Goal: Information Seeking & Learning: Learn about a topic

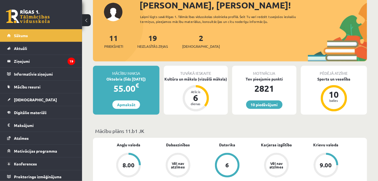
scroll to position [99, 0]
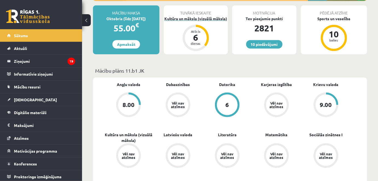
click at [178, 18] on div "Kultūra un māksla (vizuālā māksla)" at bounding box center [196, 19] width 64 height 6
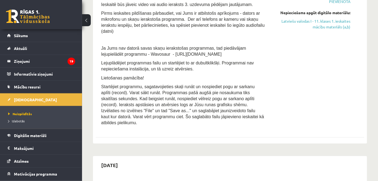
scroll to position [199, 0]
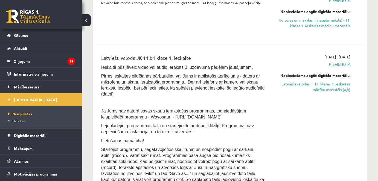
drag, startPoint x: 302, startPoint y: 85, endPoint x: 214, endPoint y: 29, distance: 104.2
click at [302, 85] on link "Latviešu valodas I - 11. klases 1. ieskaites mācību materiāls (a,b)" at bounding box center [312, 86] width 78 height 11
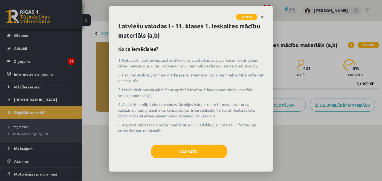
click at [204, 164] on div "Latviešu valodas i - 11. klases 1. ieskaites mācību materiāls (a,b) Ko tu iemāc…" at bounding box center [191, 97] width 164 height 150
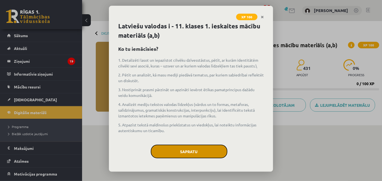
click at [198, 154] on button "Sapratu" at bounding box center [189, 152] width 77 height 14
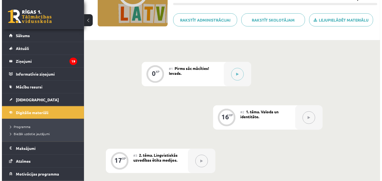
scroll to position [99, 0]
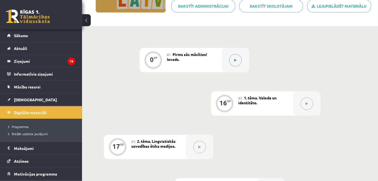
click at [236, 60] on icon at bounding box center [235, 60] width 2 height 3
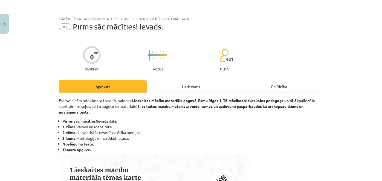
click at [197, 86] on div "Uzdevums" at bounding box center [191, 86] width 88 height 12
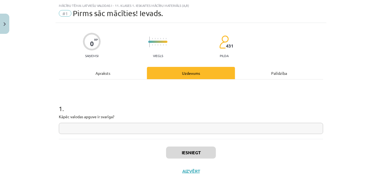
scroll to position [14, 0]
click at [95, 75] on div "Apraksts" at bounding box center [103, 73] width 88 height 12
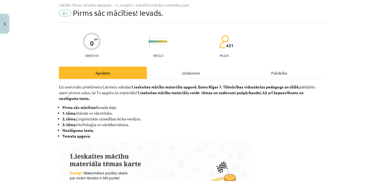
scroll to position [11, 0]
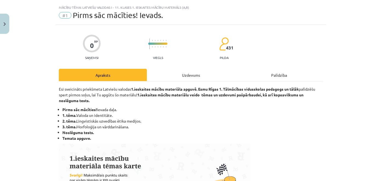
click at [190, 77] on div "Uzdevums" at bounding box center [191, 75] width 88 height 12
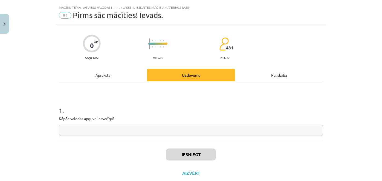
scroll to position [14, 0]
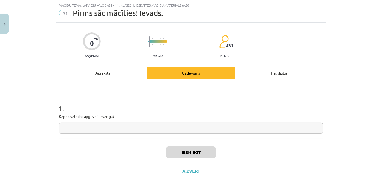
click at [98, 134] on div "1 . Kāpēc valodas apguve ir svarīga?" at bounding box center [191, 109] width 264 height 60
click at [98, 133] on input "text" at bounding box center [191, 128] width 264 height 11
click at [100, 132] on input "text" at bounding box center [191, 128] width 264 height 11
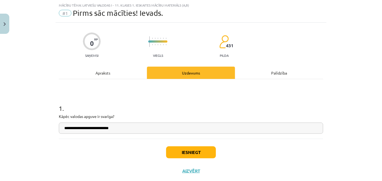
type input "**********"
click at [186, 156] on button "Iesniegt" at bounding box center [191, 153] width 50 height 12
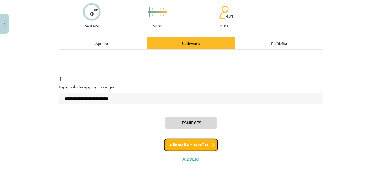
click at [194, 149] on button "Nākamā nodarbība" at bounding box center [191, 145] width 54 height 13
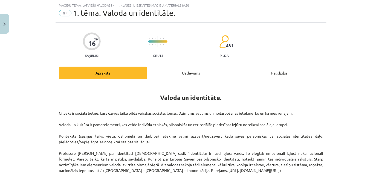
click at [189, 75] on div "Uzdevums" at bounding box center [191, 73] width 88 height 12
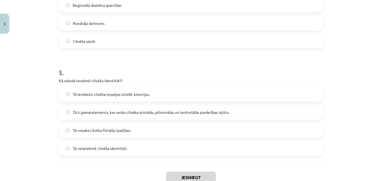
scroll to position [517, 0]
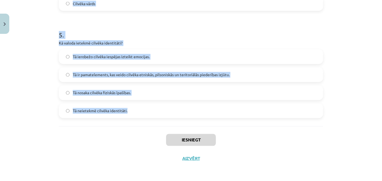
drag, startPoint x: 59, startPoint y: 108, endPoint x: 148, endPoint y: 115, distance: 89.5
copy form "1 . Ko nozīmē etnokultūras identitāte? Identifikāciju ar citu tautu kultūrām Pi…"
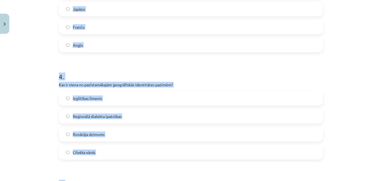
scroll to position [219, 0]
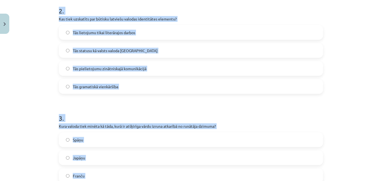
click at [40, 51] on div "Mācību tēma: Latviešu valodas i - 11. klases 1. ieskaites mācību materiāls (a,b…" at bounding box center [191, 90] width 382 height 181
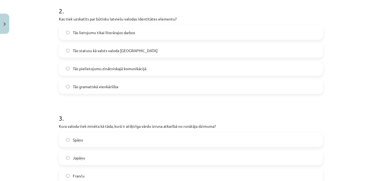
scroll to position [169, 0]
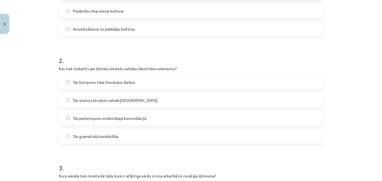
click at [90, 100] on span "Tās statusu kā valsts valoda Latvijā" at bounding box center [115, 101] width 85 height 6
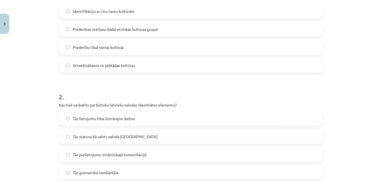
scroll to position [119, 0]
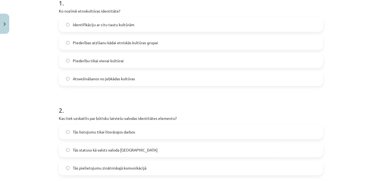
click at [89, 42] on span "Piederības atzīšanu kādai etniskās kultūras grupai" at bounding box center [115, 43] width 85 height 6
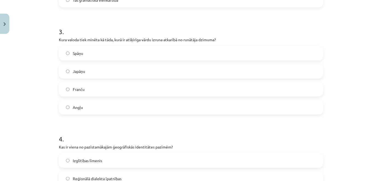
scroll to position [318, 0]
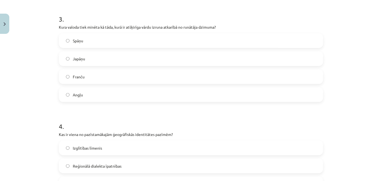
click at [79, 62] on label "Japāņu" at bounding box center [190, 59] width 263 height 14
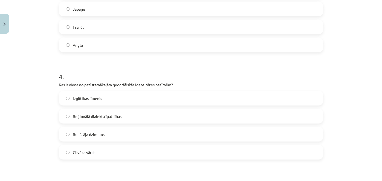
click at [88, 117] on span "Reģionālā dialekta īpatnības" at bounding box center [97, 117] width 49 height 6
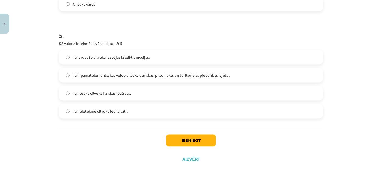
scroll to position [517, 0]
click at [78, 77] on label "Tā ir pamatelements, kas veido cilvēka etniskās, pilsoniskās un teritoriālās pi…" at bounding box center [190, 75] width 263 height 14
click at [185, 140] on button "Iesniegt" at bounding box center [191, 140] width 50 height 12
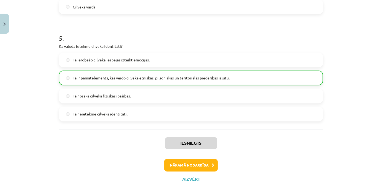
scroll to position [535, 0]
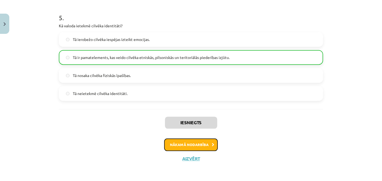
click at [206, 143] on button "Nākamā nodarbība" at bounding box center [191, 145] width 54 height 13
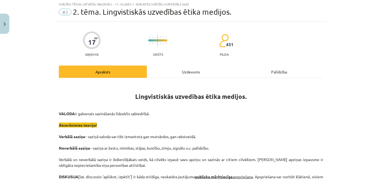
scroll to position [14, 0]
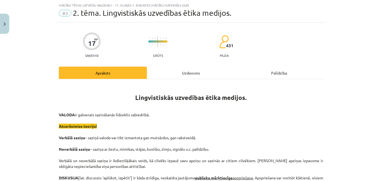
click at [184, 74] on div "Uzdevums" at bounding box center [191, 73] width 88 height 12
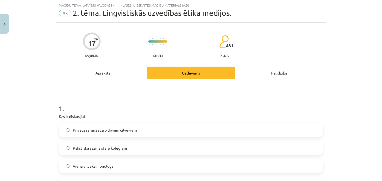
drag, startPoint x: 54, startPoint y: 99, endPoint x: 56, endPoint y: 102, distance: 3.5
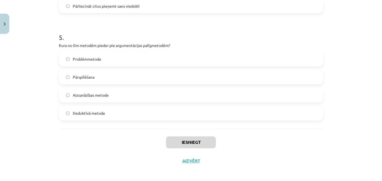
scroll to position [517, 0]
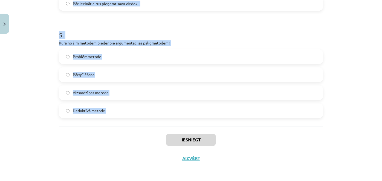
drag, startPoint x: 65, startPoint y: 111, endPoint x: 129, endPoint y: 139, distance: 70.6
copy form "1 . Kas ir diskusija? Privāta saruna starp diviem cilvēkiem Rakstiska saziņa st…"
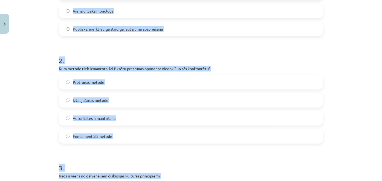
click at [40, 72] on div "Mācību tēma: Latviešu valodas i - 11. klases 1. ieskaites mācību materiāls (a,b…" at bounding box center [191, 90] width 382 height 181
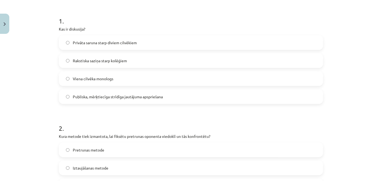
scroll to position [69, 0]
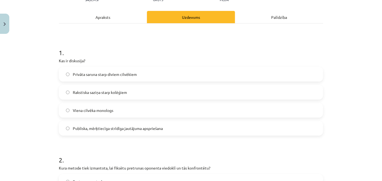
click at [92, 128] on span "Publiska, mērķtiecīga strīdīga jautājuma apspriešana" at bounding box center [118, 129] width 90 height 6
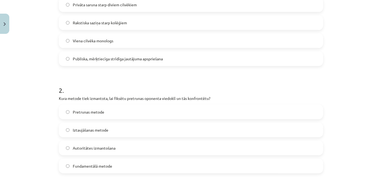
scroll to position [169, 0]
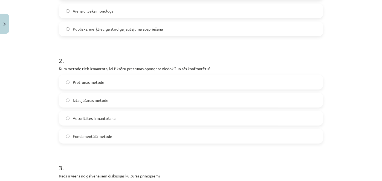
click at [89, 82] on span "Pretrunas metode" at bounding box center [88, 83] width 31 height 6
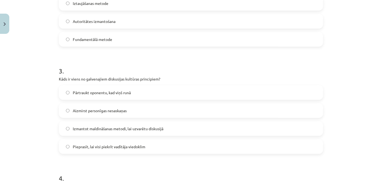
scroll to position [268, 0]
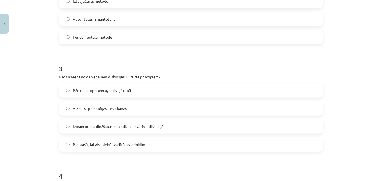
click at [97, 108] on span "Aizmirst personīgas nesaskaņas" at bounding box center [100, 109] width 54 height 6
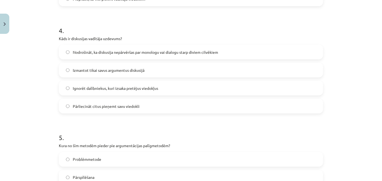
scroll to position [418, 0]
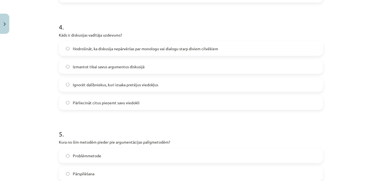
click at [87, 50] on span "Nodrošināt, ka diskusija nepārvēršas par monologu vai dialogu starp diviem cilv…" at bounding box center [145, 49] width 145 height 6
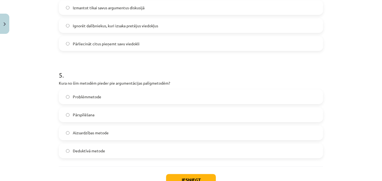
scroll to position [517, 0]
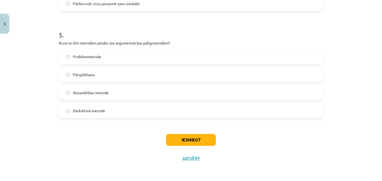
click at [90, 74] on span "Pārspīlēšana" at bounding box center [84, 75] width 22 height 6
click at [175, 137] on button "Iesniegt" at bounding box center [191, 140] width 50 height 12
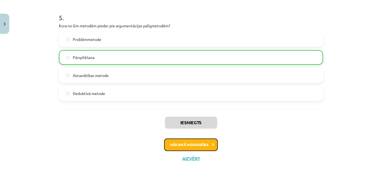
click at [189, 148] on button "Nākamā nodarbība" at bounding box center [191, 145] width 54 height 13
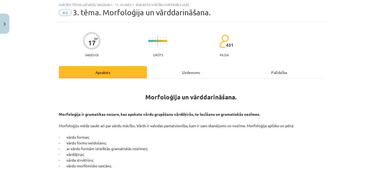
scroll to position [14, 0]
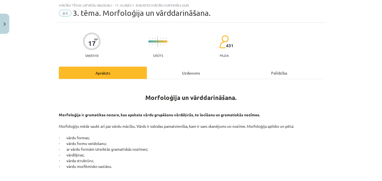
click at [189, 70] on div "Uzdevums" at bounding box center [191, 73] width 88 height 12
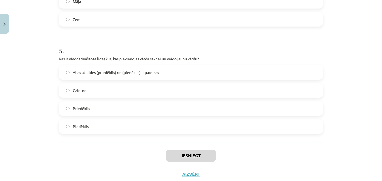
scroll to position [517, 0]
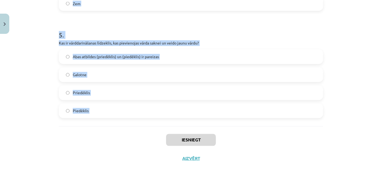
drag, startPoint x: 57, startPoint y: 104, endPoint x: 119, endPoint y: 126, distance: 65.8
copy form "1 . Kurš no šiem nav morfoloģijas pētījumu objekts? Gramatiskās nozīmes Vārdu f…"
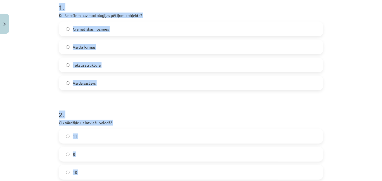
scroll to position [69, 0]
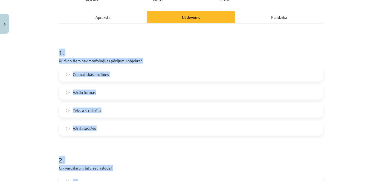
click at [45, 85] on div "Mācību tēma: Latviešu valodas i - 11. klases 1. ieskaites mācību materiāls (a,b…" at bounding box center [191, 90] width 382 height 181
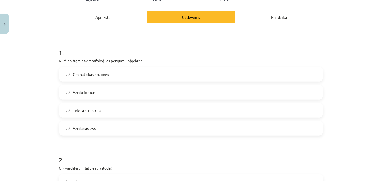
click at [90, 110] on span "Teksta struktūra" at bounding box center [87, 111] width 28 height 6
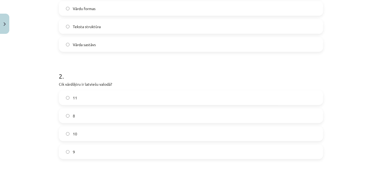
scroll to position [169, 0]
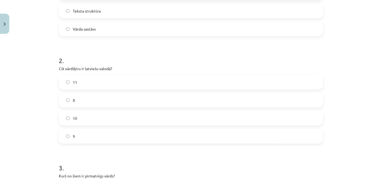
click at [76, 137] on label "9" at bounding box center [190, 137] width 263 height 14
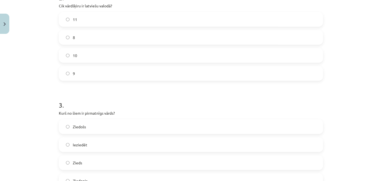
scroll to position [268, 0]
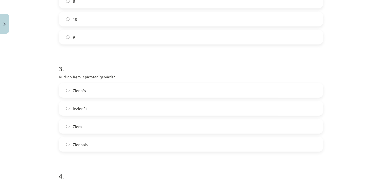
click at [81, 129] on label "Zieds" at bounding box center [190, 127] width 263 height 14
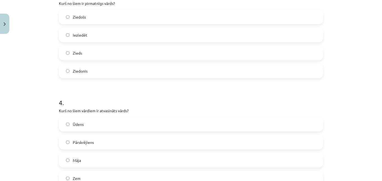
scroll to position [418, 0]
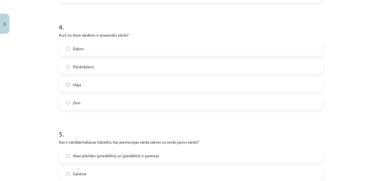
click at [85, 69] on span "Pārskrējiens" at bounding box center [83, 67] width 21 height 6
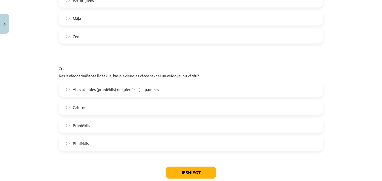
scroll to position [517, 0]
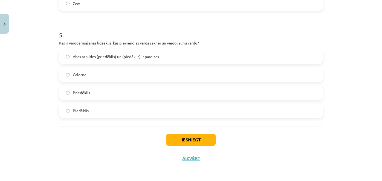
click at [77, 60] on label "Abas atbildes (priedēklis) un (piedēklis) ir pareizas" at bounding box center [190, 57] width 263 height 14
click at [186, 140] on button "Iesniegt" at bounding box center [191, 140] width 50 height 12
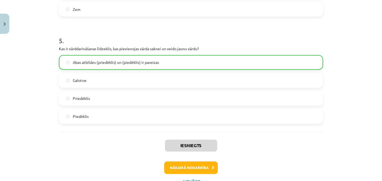
scroll to position [535, 0]
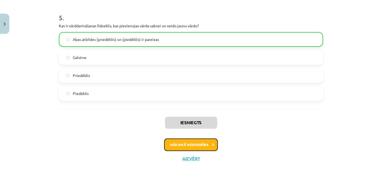
click at [193, 141] on button "Nākamā nodarbība" at bounding box center [191, 145] width 54 height 13
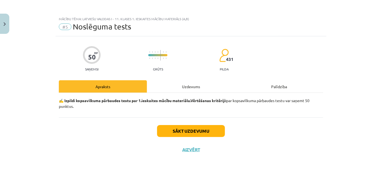
click at [182, 87] on div "Uzdevums" at bounding box center [191, 86] width 88 height 12
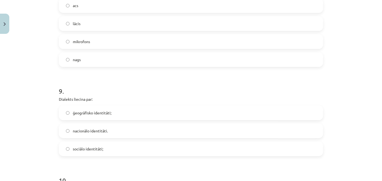
scroll to position [970, 0]
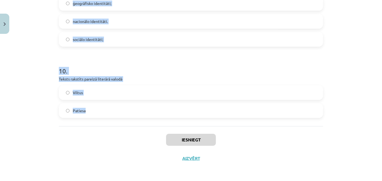
drag, startPoint x: 52, startPoint y: 119, endPoint x: 115, endPoint y: 118, distance: 62.9
click at [115, 118] on div "Mācību tēma: Latviešu valodas i - 11. klases 1. ieskaites mācību materiāls (a,b…" at bounding box center [191, 90] width 382 height 181
copy form "1 . Palīgvārdi ir saikļi, prievārdi, partikulas saikļi, izsauksmes vārdi, parti…"
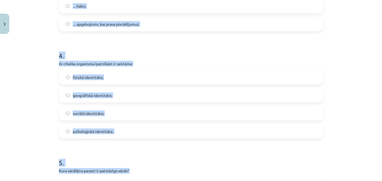
click at [33, 54] on div "Mācību tēma: Latviešu valodas i - 11. klases 1. ieskaites mācību materiāls (a,b…" at bounding box center [191, 90] width 382 height 181
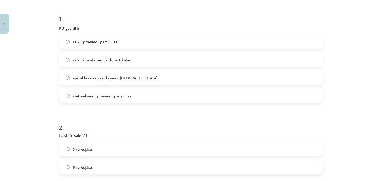
scroll to position [74, 0]
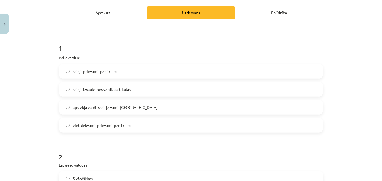
click at [106, 67] on label "saikļi, prievārdi, partikulas" at bounding box center [190, 72] width 263 height 14
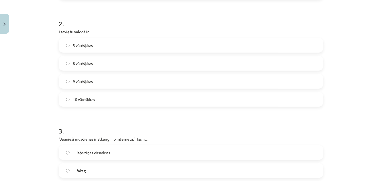
scroll to position [173, 0]
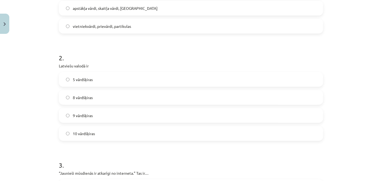
click at [85, 117] on span "9 vārdšķiras" at bounding box center [83, 116] width 20 height 6
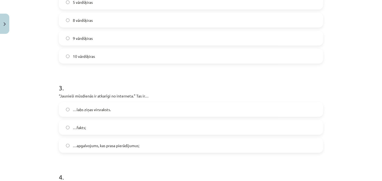
scroll to position [273, 0]
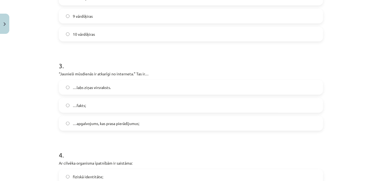
click at [87, 123] on span "…apgalvojums, kas prasa pierādījumus;" at bounding box center [106, 124] width 66 height 6
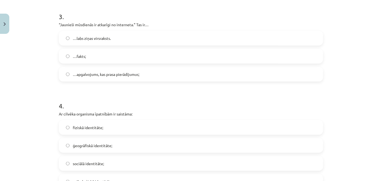
scroll to position [373, 0]
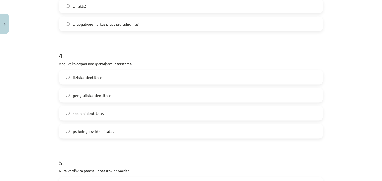
click at [94, 131] on span "psiholoģiskā identitāte." at bounding box center [93, 132] width 41 height 6
click at [92, 77] on span "fiziskā identitāte;" at bounding box center [88, 78] width 30 height 6
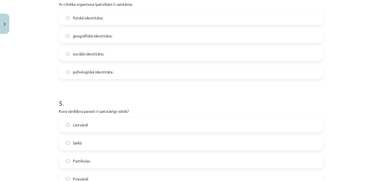
scroll to position [472, 0]
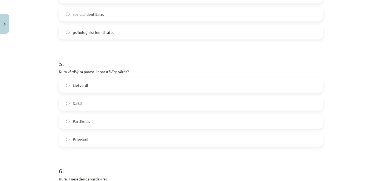
click at [83, 86] on span "Lietvārdi" at bounding box center [80, 86] width 15 height 6
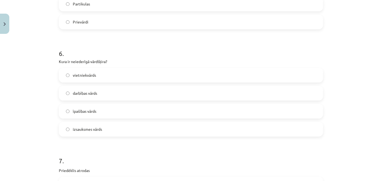
scroll to position [621, 0]
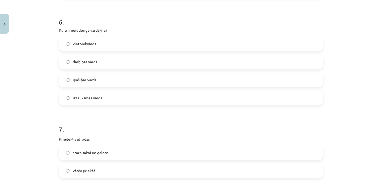
click at [88, 96] on span "izsauksmes vārds" at bounding box center [87, 98] width 29 height 6
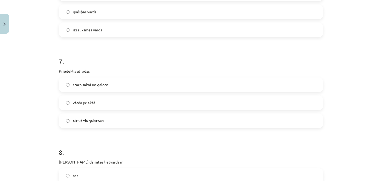
scroll to position [721, 0]
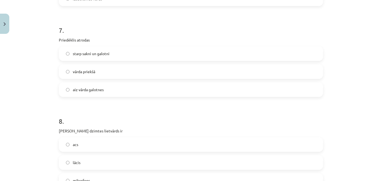
click at [85, 70] on span "vārda priekšā" at bounding box center [84, 72] width 22 height 6
click at [85, 88] on span "aiz vārda galotnes" at bounding box center [88, 90] width 31 height 6
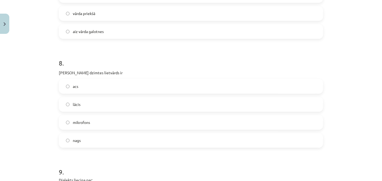
scroll to position [820, 0]
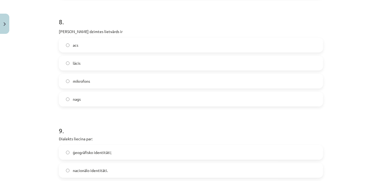
click at [73, 47] on span "acs" at bounding box center [75, 45] width 5 height 6
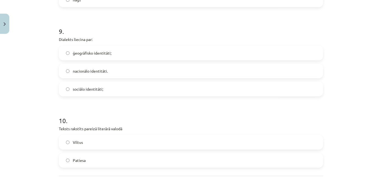
click at [83, 54] on span "ģeogrāfisko identitāti;" at bounding box center [92, 53] width 39 height 6
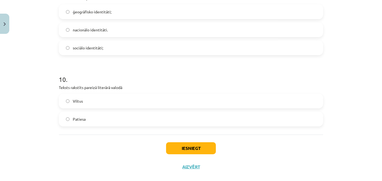
scroll to position [970, 0]
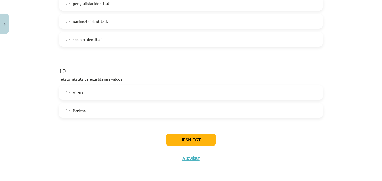
click at [96, 109] on label "Patiesa" at bounding box center [190, 111] width 263 height 14
click at [177, 139] on button "Iesniegt" at bounding box center [191, 140] width 50 height 12
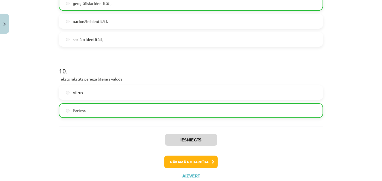
scroll to position [987, 0]
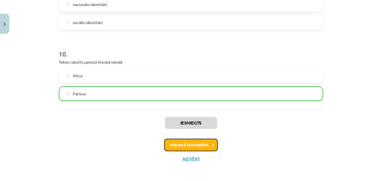
click at [183, 144] on button "Nākamā nodarbība" at bounding box center [191, 145] width 54 height 13
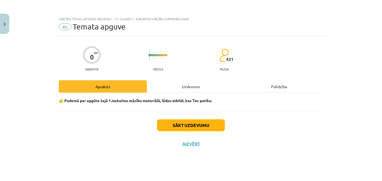
scroll to position [0, 0]
click at [185, 124] on button "Sākt uzdevumu" at bounding box center [191, 126] width 68 height 12
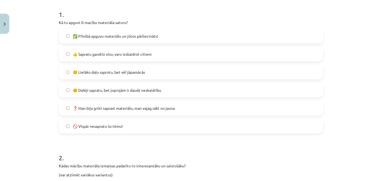
scroll to position [99, 0]
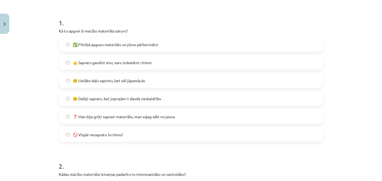
click at [103, 82] on span "🙂 Lielāko daļu saprotu, bet vēl jāpamācās" at bounding box center [109, 81] width 72 height 6
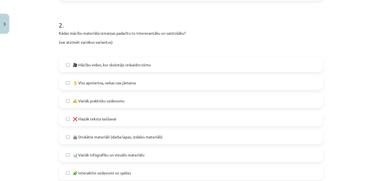
scroll to position [249, 0]
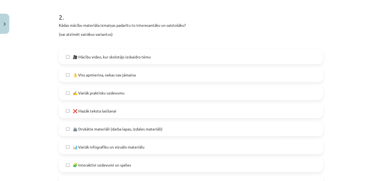
click at [103, 74] on span "👌 Viss apmierina, nekas nav jāmaina" at bounding box center [104, 75] width 63 height 6
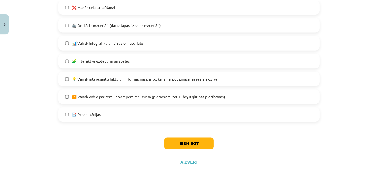
scroll to position [357, 0]
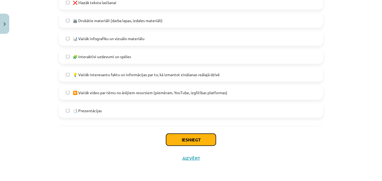
click at [176, 134] on button "Iesniegt" at bounding box center [191, 140] width 50 height 12
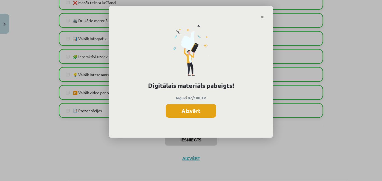
click at [182, 111] on button "Aizvērt" at bounding box center [191, 111] width 50 height 14
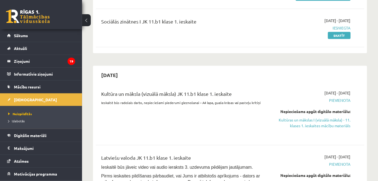
scroll to position [149, 0]
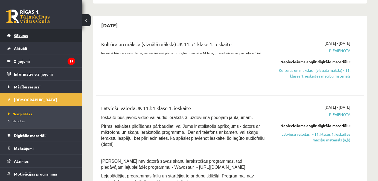
click at [18, 38] on link "Sākums" at bounding box center [41, 35] width 68 height 13
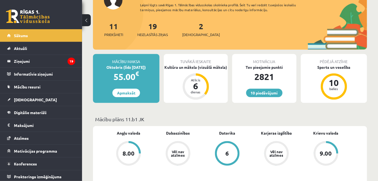
scroll to position [50, 0]
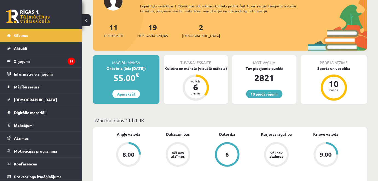
click at [197, 73] on div "Tuvākā ieskaite Kultūra un māksla (vizuālā māksla) Atlicis 6 dienas" at bounding box center [196, 79] width 64 height 49
click at [196, 70] on div "Kultūra un māksla (vizuālā māksla)" at bounding box center [196, 69] width 64 height 6
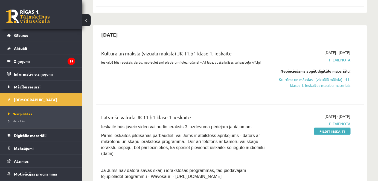
scroll to position [149, 0]
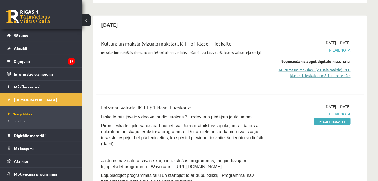
click at [291, 76] on link "Kultūras un mākslas I (vizuālā māksla) - 11. klases 1. ieskaites mācību materiā…" at bounding box center [312, 72] width 78 height 11
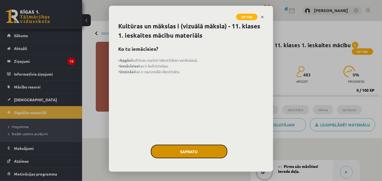
click at [208, 155] on button "Sapratu" at bounding box center [189, 152] width 77 height 14
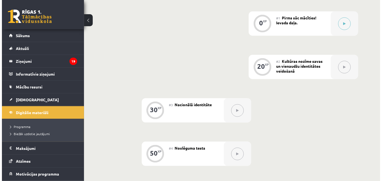
scroll to position [149, 0]
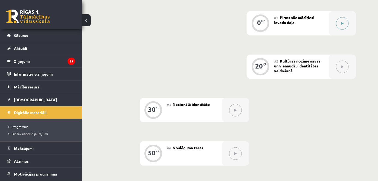
click at [337, 25] on button at bounding box center [342, 23] width 13 height 13
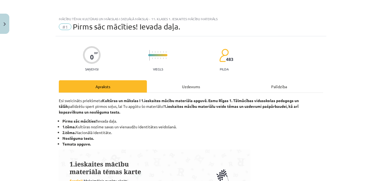
click at [193, 84] on div "Uzdevums" at bounding box center [191, 86] width 88 height 12
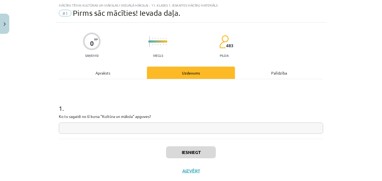
click at [95, 127] on input "text" at bounding box center [191, 128] width 264 height 11
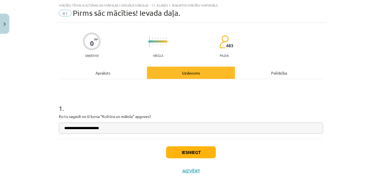
type input "**********"
click at [190, 153] on button "Iesniegt" at bounding box center [191, 153] width 50 height 12
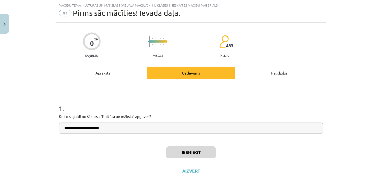
scroll to position [161, 0]
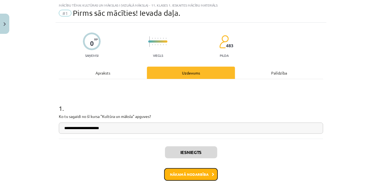
click at [187, 173] on button "Nākamā nodarbība" at bounding box center [191, 175] width 54 height 13
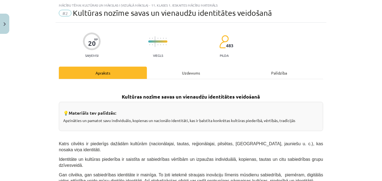
click at [190, 75] on div "Uzdevums" at bounding box center [191, 73] width 88 height 12
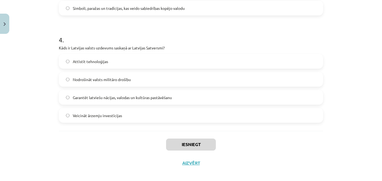
scroll to position [407, 0]
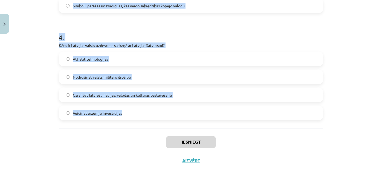
drag, startPoint x: 55, startPoint y: 121, endPoint x: 123, endPoint y: 99, distance: 71.4
copy form "1 . Kas veido nacionālās identitātes pamatu [GEOGRAPHIC_DATA]? Ekonomiskie rādī…"
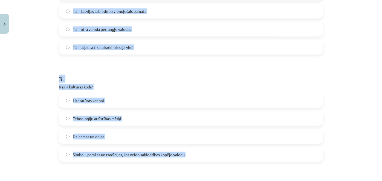
click at [40, 55] on div "Mācību tēma: Kultūras un mākslas i (vizuālā māksla) - 11. klases 1. ieskaites m…" at bounding box center [191, 90] width 382 height 181
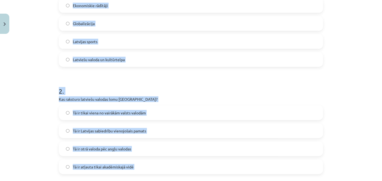
scroll to position [109, 0]
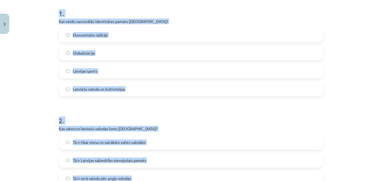
drag, startPoint x: 40, startPoint y: 69, endPoint x: 44, endPoint y: 69, distance: 3.9
click at [40, 69] on div "Mācību tēma: Kultūras un mākslas i (vizuālā māksla) - 11. klases 1. ieskaites m…" at bounding box center [191, 90] width 382 height 181
click at [38, 76] on div "Mācību tēma: Kultūras un mākslas i (vizuālā māksla) - 11. klases 1. ieskaites m…" at bounding box center [191, 90] width 382 height 181
click at [86, 88] on span "Latviešu valoda un kultūrtelpa" at bounding box center [99, 89] width 52 height 6
click at [48, 94] on div "Mācību tēma: Kultūras un mākslas i (vizuālā māksla) - 11. klases 1. ieskaites m…" at bounding box center [191, 90] width 382 height 181
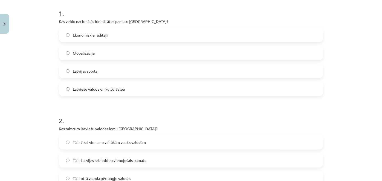
scroll to position [159, 0]
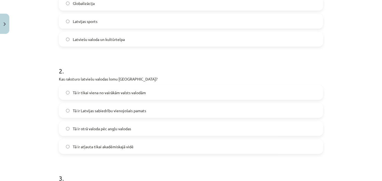
click at [109, 112] on span "Tā ir Latvijas sabiedrību vienojošais pamats" at bounding box center [109, 111] width 73 height 6
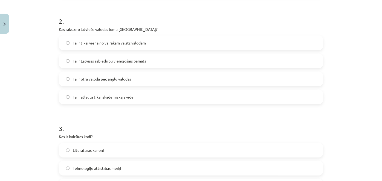
scroll to position [258, 0]
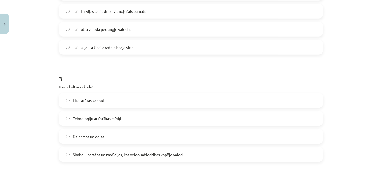
click at [108, 158] on label "Simboli, paražas un tradīcijas, kas veido sabiedrības kopējo valodu" at bounding box center [190, 155] width 263 height 14
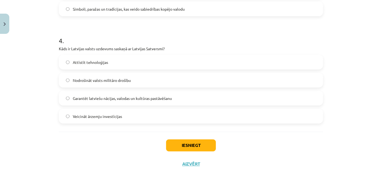
scroll to position [407, 0]
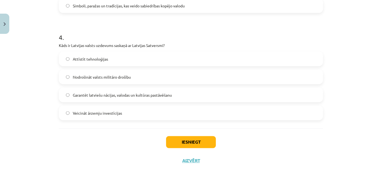
click at [90, 95] on span "Garantēt latviešu nācijas, valodas un kultūras pastāvēšanu" at bounding box center [122, 95] width 99 height 6
click at [179, 141] on button "Iesniegt" at bounding box center [191, 143] width 50 height 12
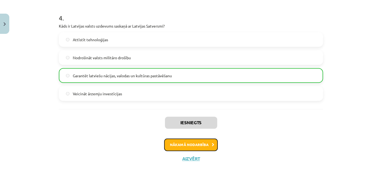
click at [175, 146] on button "Nākamā nodarbība" at bounding box center [191, 145] width 54 height 13
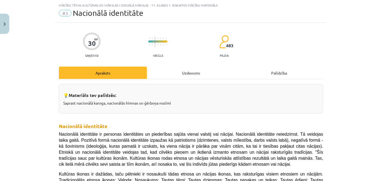
click at [181, 75] on div "Uzdevums" at bounding box center [191, 73] width 88 height 12
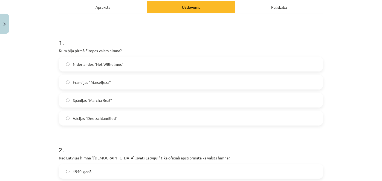
scroll to position [63, 0]
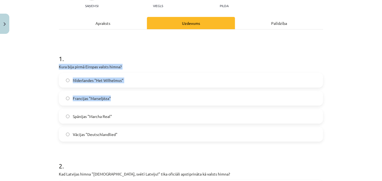
drag, startPoint x: 57, startPoint y: 64, endPoint x: 114, endPoint y: 96, distance: 64.8
click at [117, 98] on div "1 . [PERSON_NAME] bija pirmā Eiropas valsts himna? Nīderlandes "Het Wilhelmus" …" at bounding box center [191, 93] width 264 height 97
click at [91, 56] on h1 "1 ." at bounding box center [191, 53] width 264 height 17
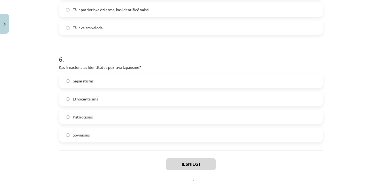
scroll to position [625, 0]
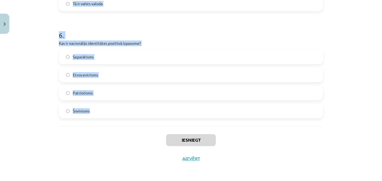
drag, startPoint x: 57, startPoint y: 56, endPoint x: 128, endPoint y: 124, distance: 97.9
copy form "4 . Lore ipsu dolor Sitamet consec adipi? Elitseddoei "Tem Incididun" Utlaboree…"
click at [76, 30] on h1 "6 ." at bounding box center [191, 30] width 264 height 17
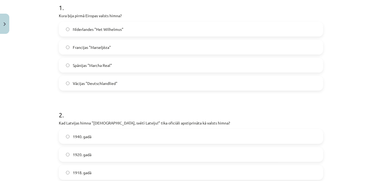
scroll to position [99, 0]
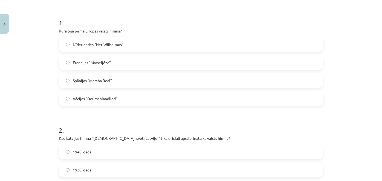
click at [78, 42] on span "Nīderlandes "Het Wilhelmus"" at bounding box center [98, 45] width 51 height 6
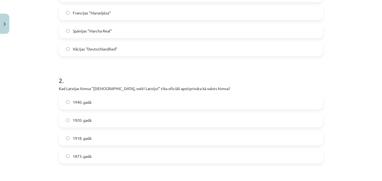
click at [80, 122] on span "1920. gadā" at bounding box center [82, 121] width 19 height 6
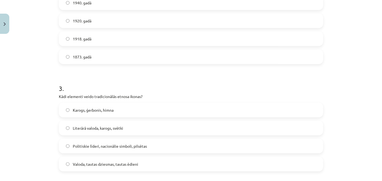
scroll to position [298, 0]
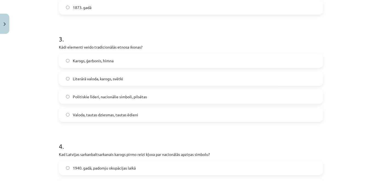
click at [89, 113] on span "Valoda, tautas dziesmas, tautas ēdieni" at bounding box center [105, 115] width 65 height 6
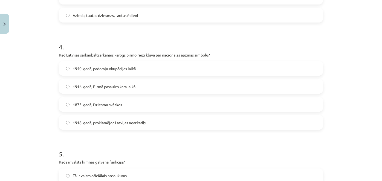
scroll to position [448, 0]
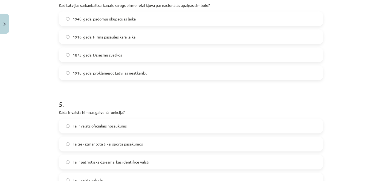
click at [84, 56] on span "1873. gadā, Dziesmu svētkos" at bounding box center [97, 55] width 49 height 6
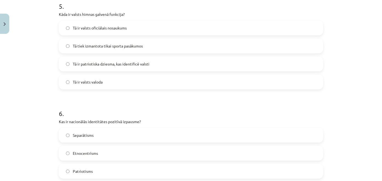
scroll to position [547, 0]
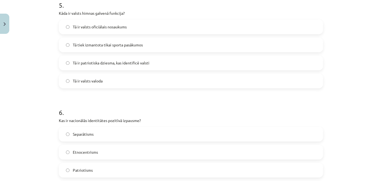
click at [89, 60] on span "Tā ir patriotiska dziesma, kas identificē valsti" at bounding box center [111, 63] width 77 height 6
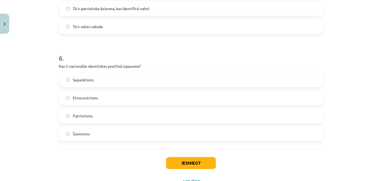
scroll to position [625, 0]
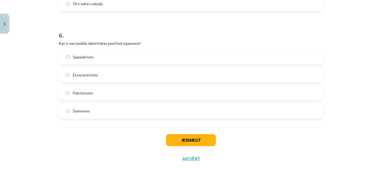
click at [88, 95] on span "Patriotisms" at bounding box center [83, 93] width 20 height 6
click at [173, 143] on button "Iesniegt" at bounding box center [191, 140] width 50 height 12
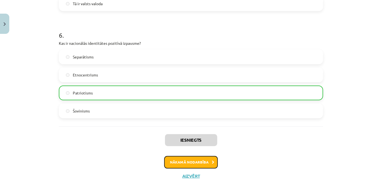
click at [191, 160] on button "Nākamā nodarbība" at bounding box center [191, 162] width 54 height 13
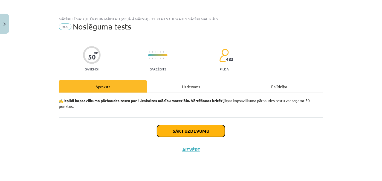
click at [192, 132] on button "Sākt uzdevumu" at bounding box center [191, 131] width 68 height 12
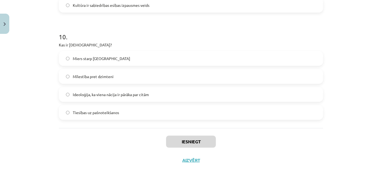
scroll to position [1055, 0]
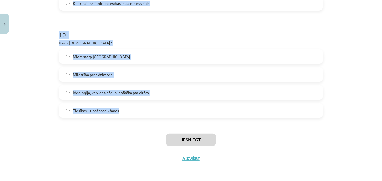
drag, startPoint x: 54, startPoint y: 73, endPoint x: 136, endPoint y: 102, distance: 86.3
copy form "9 . Lor ip dolors? Ametc, adipi el sedd eiusmodte incidi, ut laboree do magnaa …"
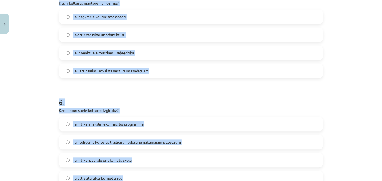
click at [20, 95] on div "Mācību tēma: Kultūras un mākslas i (vizuālā māksla) - 11. klases 1. ieskaites m…" at bounding box center [191, 90] width 382 height 181
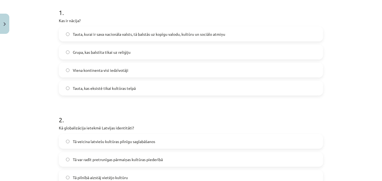
scroll to position [10, 0]
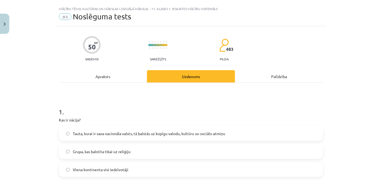
click at [79, 135] on span "Tauta, kurai ir sava nacionāla valsts, tā balstās uz kopīgu valodu, kultūru un …" at bounding box center [149, 134] width 152 height 6
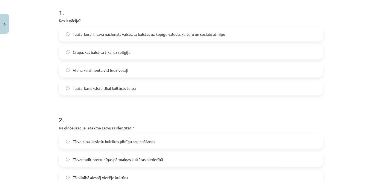
scroll to position [160, 0]
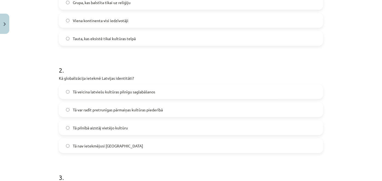
click at [83, 111] on span "Tā var radīt pretrunīgas pārmaiņas kultūras piederībā" at bounding box center [118, 110] width 90 height 6
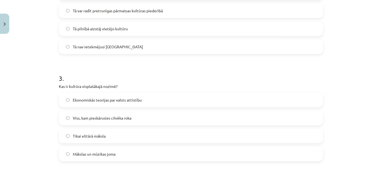
click at [87, 120] on span "Viss, kam pieskārusies cilvēka roka" at bounding box center [102, 118] width 59 height 6
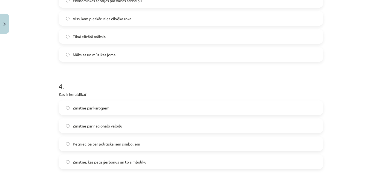
click at [85, 127] on span "Zinātne par nacionālo valodu" at bounding box center [98, 126] width 50 height 6
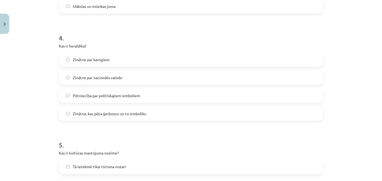
scroll to position [408, 0]
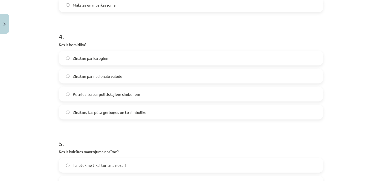
click at [105, 110] on span "Zinātne, kas pēta ģerboņus un to simboliku" at bounding box center [110, 113] width 74 height 6
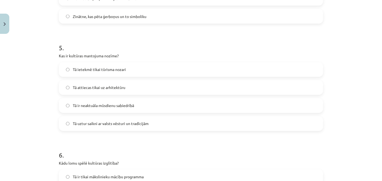
scroll to position [508, 0]
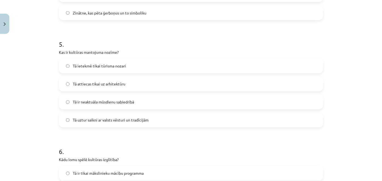
click at [89, 122] on span "Tā uztur saikni ar valsts vēsturi un tradīcijām" at bounding box center [111, 121] width 76 height 6
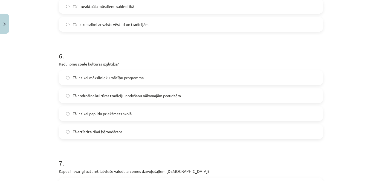
scroll to position [607, 0]
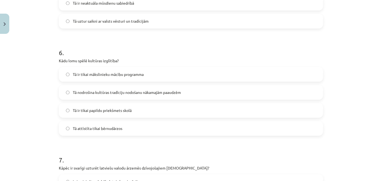
click at [93, 94] on span "Tā nodrošina kultūras tradīciju nodošanu nākamajām paaudzēm" at bounding box center [127, 93] width 108 height 6
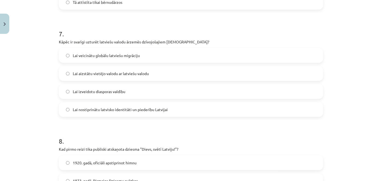
scroll to position [756, 0]
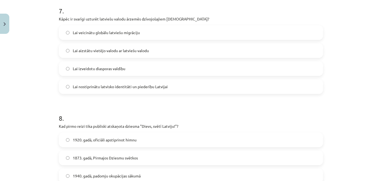
click at [99, 89] on span "Lai nostiprinātu latvisko identitāti un piederību Latvijai" at bounding box center [120, 87] width 95 height 6
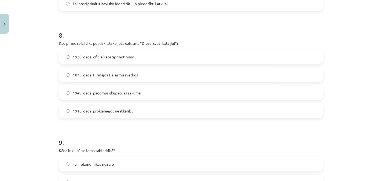
scroll to position [856, 0]
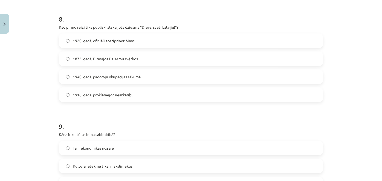
click at [101, 61] on span "1873. gadā, Pirmajos Dziesmu svētkos" at bounding box center [105, 59] width 65 height 6
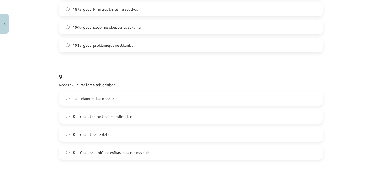
click at [90, 155] on span "Kultūra ir sabiedrības esības izpausmes veids" at bounding box center [111, 153] width 77 height 6
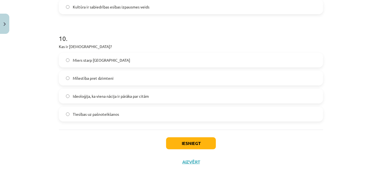
scroll to position [1055, 0]
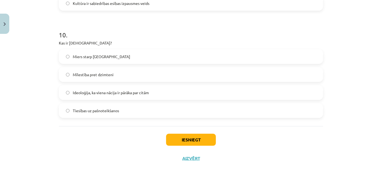
click at [90, 93] on span "Ideoloģija, ka viena nācija ir pārāka par citām" at bounding box center [111, 93] width 76 height 6
click at [182, 138] on button "Iesniegt" at bounding box center [191, 140] width 50 height 12
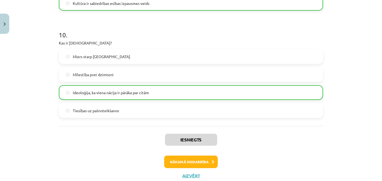
click at [180, 152] on div "Iesniegts Nākamā nodarbība Aizvērt" at bounding box center [191, 154] width 264 height 56
click at [182, 160] on button "Nākamā nodarbība" at bounding box center [191, 162] width 54 height 13
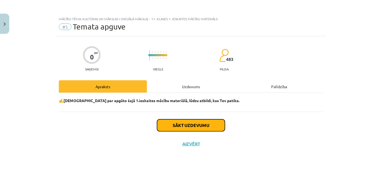
click at [178, 129] on button "Sākt uzdevumu" at bounding box center [191, 126] width 68 height 12
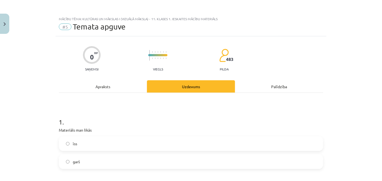
scroll to position [50, 0]
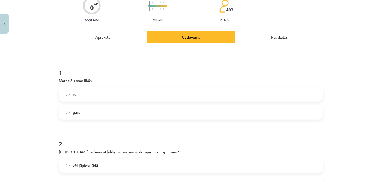
click at [74, 94] on span "īss" at bounding box center [75, 95] width 4 height 6
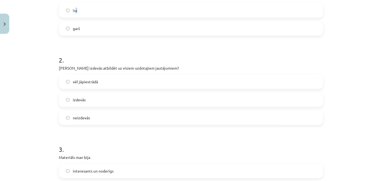
scroll to position [149, 0]
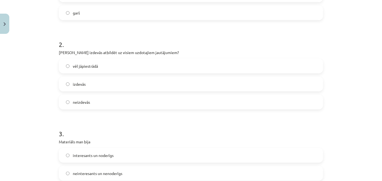
click at [86, 85] on label "izdevās" at bounding box center [190, 84] width 263 height 14
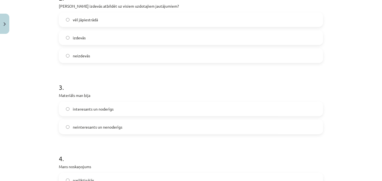
scroll to position [199, 0]
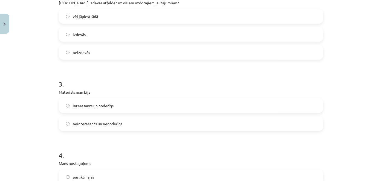
click at [88, 107] on span "interesants un noderīgs" at bounding box center [93, 106] width 41 height 6
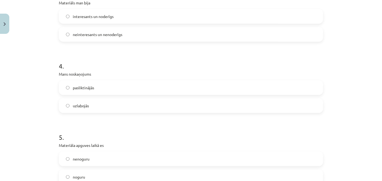
scroll to position [298, 0]
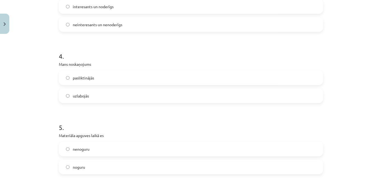
click at [85, 95] on span "uzlabojās" at bounding box center [81, 96] width 16 height 6
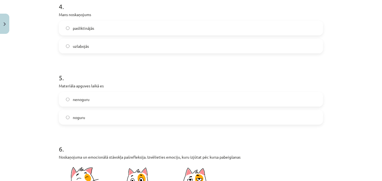
click at [83, 114] on label "noguru" at bounding box center [190, 118] width 263 height 14
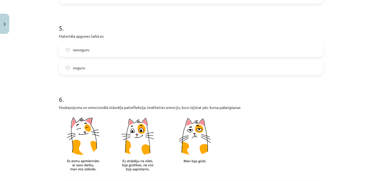
scroll to position [497, 0]
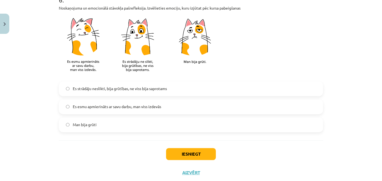
click at [85, 90] on span "Es strādāju neslikti, bija grūtības, ne viss bija saprotams" at bounding box center [120, 89] width 94 height 6
click at [143, 106] on span "Es esmu apmierināts ar savu darbu, man viss izdevās" at bounding box center [117, 107] width 88 height 6
click at [179, 154] on button "Iesniegt" at bounding box center [191, 155] width 50 height 12
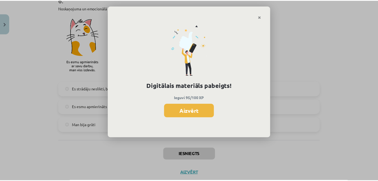
scroll to position [149, 0]
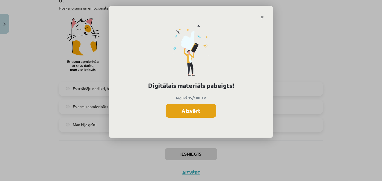
click at [185, 109] on button "Aizvērt" at bounding box center [191, 111] width 50 height 14
